Goal: Check status: Check status

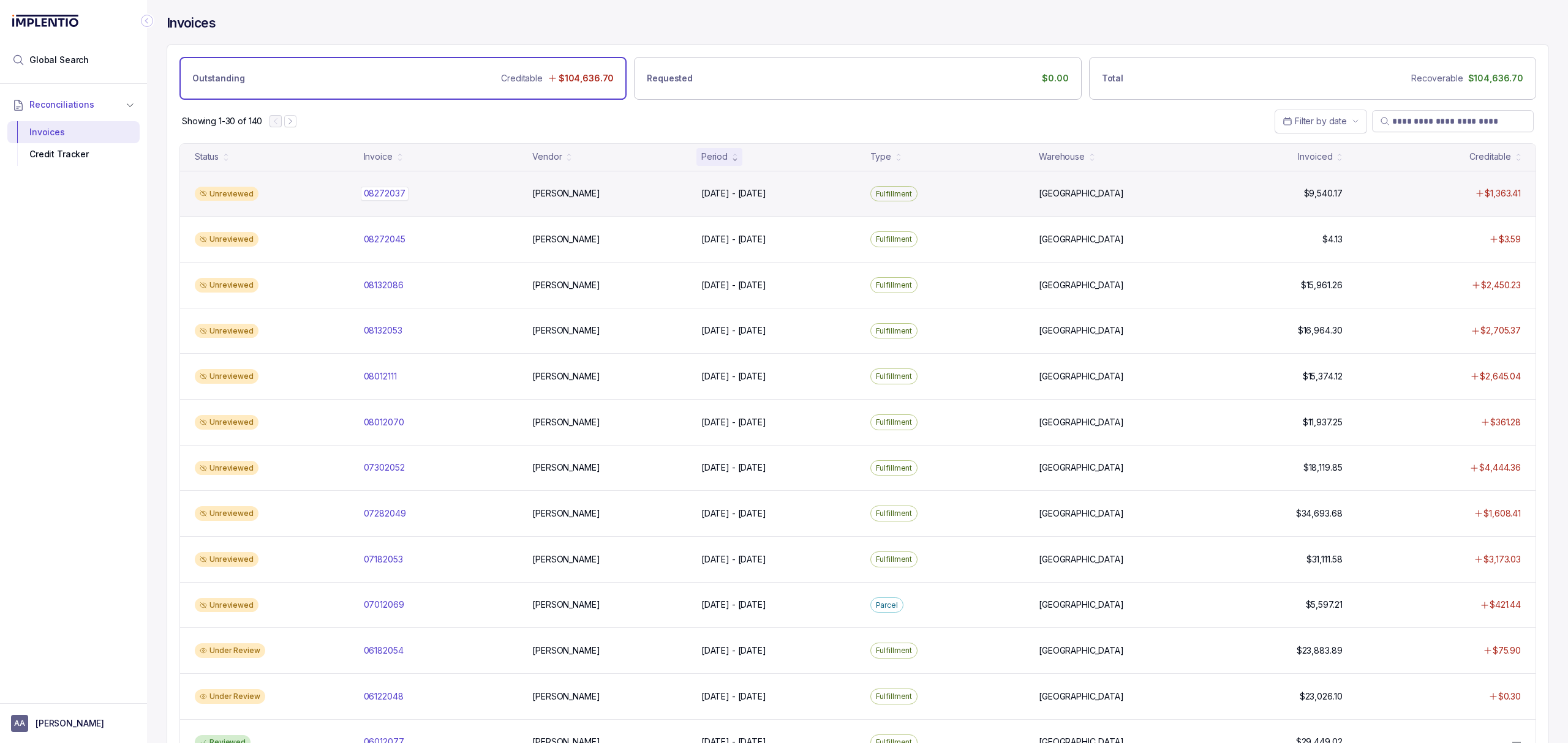
click at [392, 199] on p "08272037" at bounding box center [384, 193] width 48 height 14
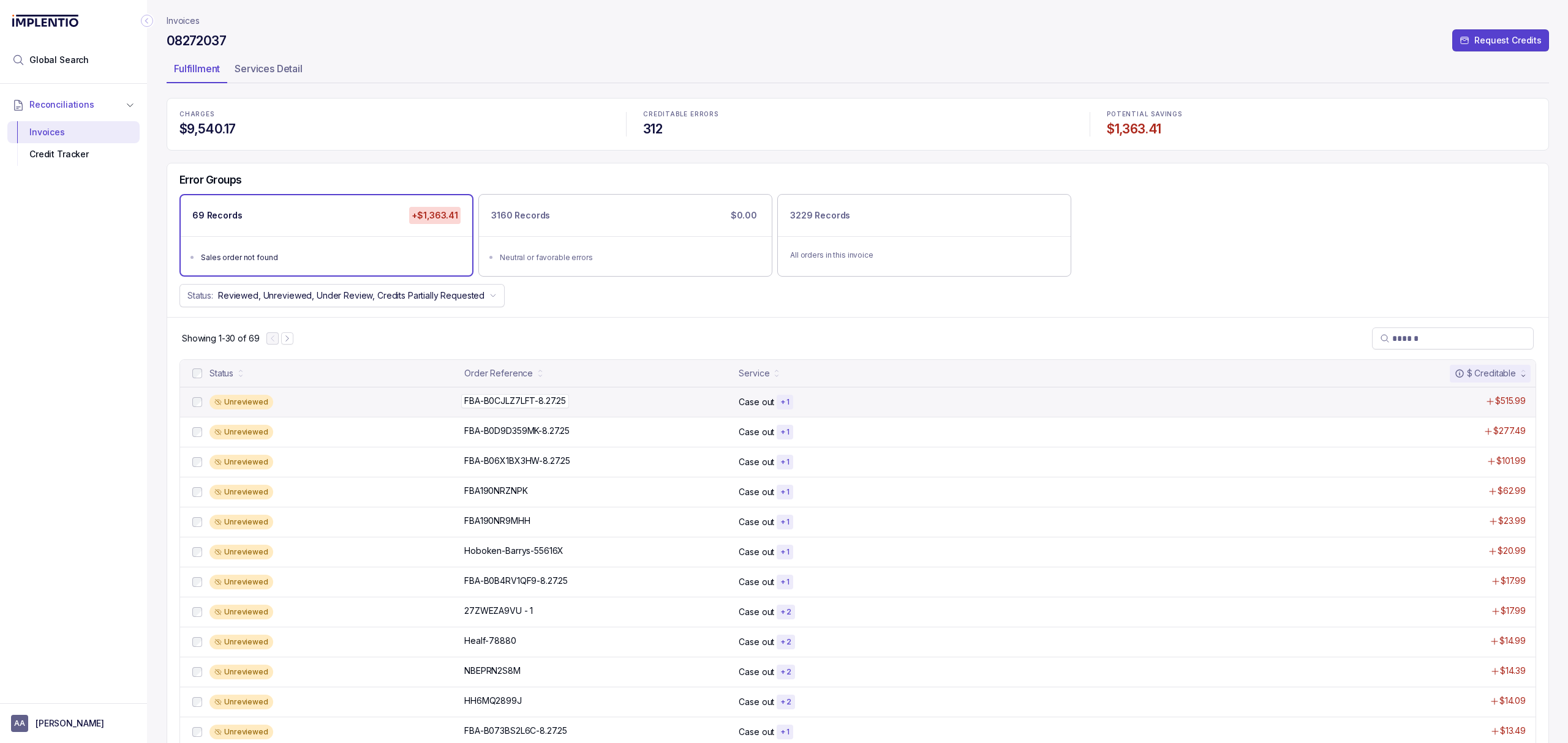
click at [478, 402] on p "FBA-B0CJLZ7LFT-8.27.25" at bounding box center [515, 401] width 108 height 14
click at [525, 398] on p "FBA-B0CJLZ7LFT-8.27.25" at bounding box center [515, 401] width 108 height 14
click at [535, 401] on p "FBA-B0CJLZ7LFT-8.27.25" at bounding box center [515, 401] width 108 height 14
click at [413, 400] on div "Unreviewed" at bounding box center [333, 403] width 247 height 15
click at [412, 400] on div "Unreviewed" at bounding box center [333, 403] width 247 height 15
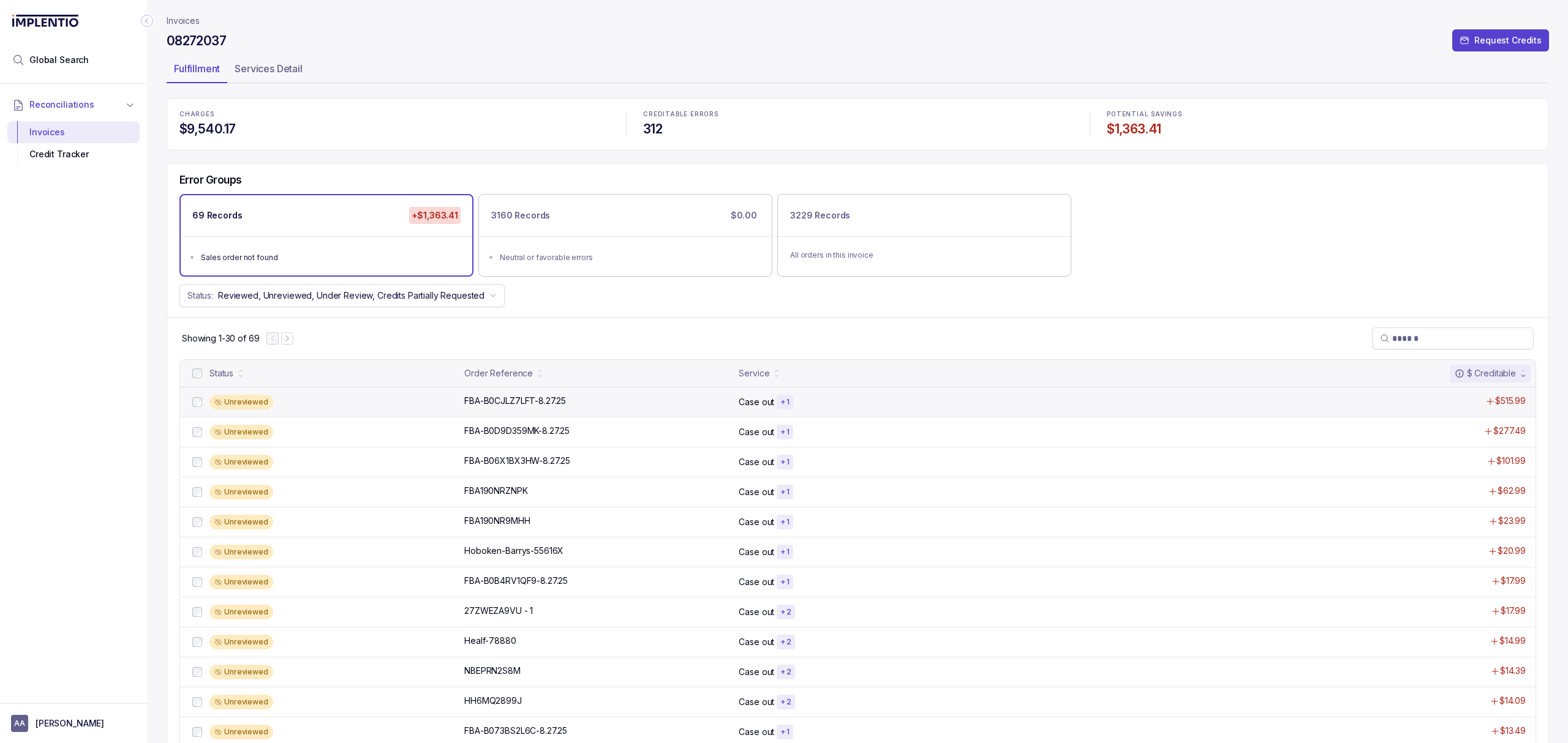
click at [412, 401] on div "Unreviewed" at bounding box center [333, 403] width 247 height 15
